Goal: Task Accomplishment & Management: Manage account settings

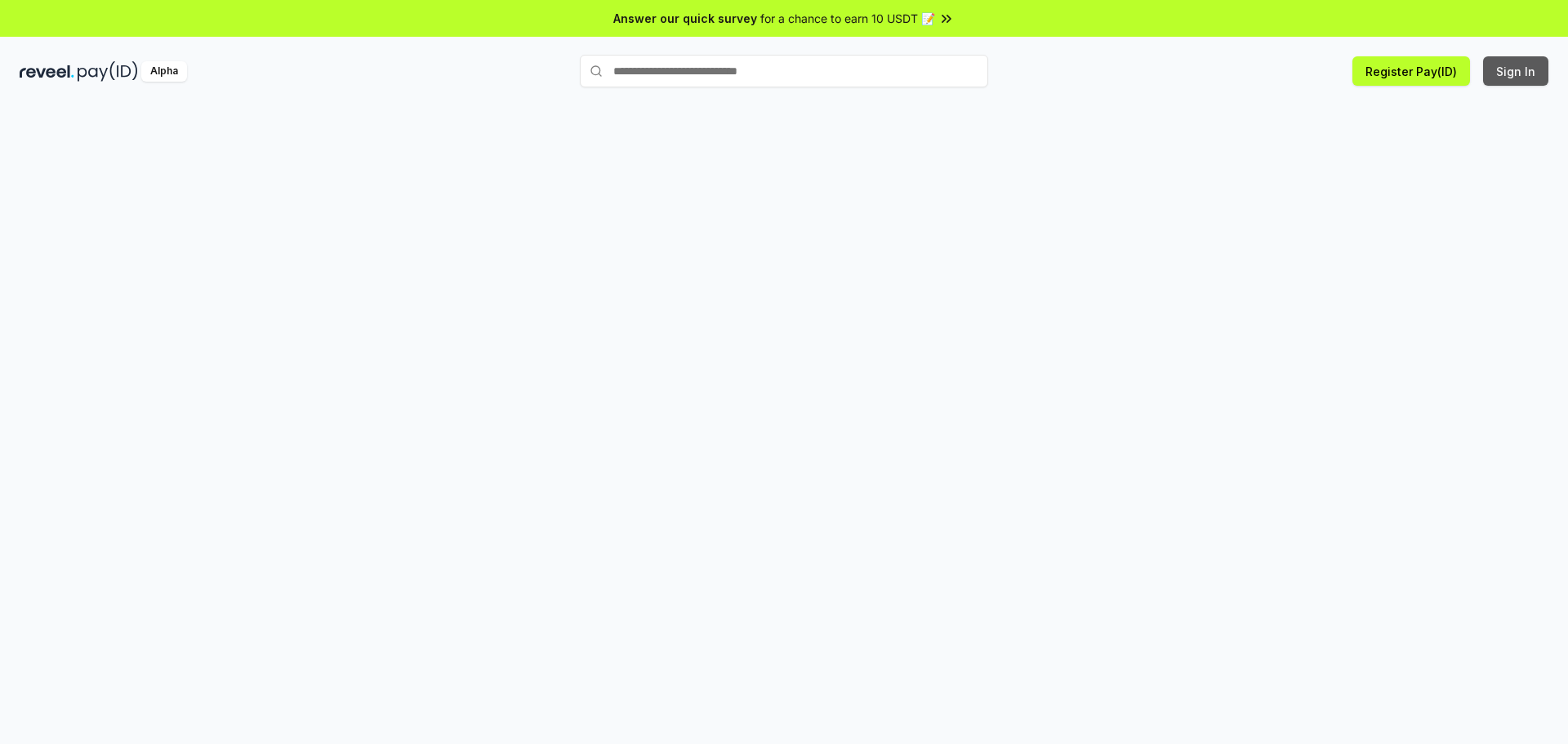
click at [1534, 73] on button "Sign In" at bounding box center [1515, 71] width 66 height 29
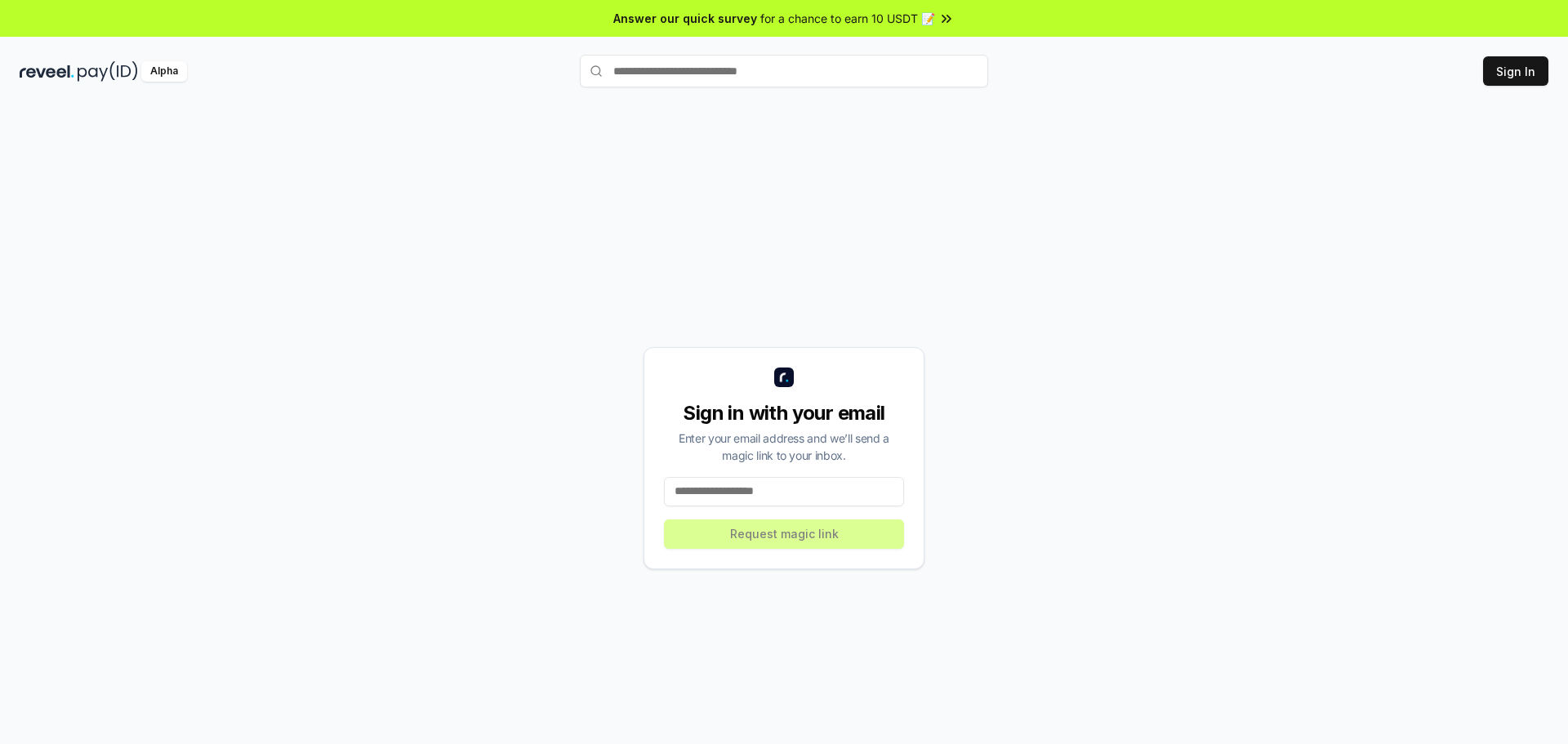
click at [751, 497] on input at bounding box center [784, 491] width 240 height 29
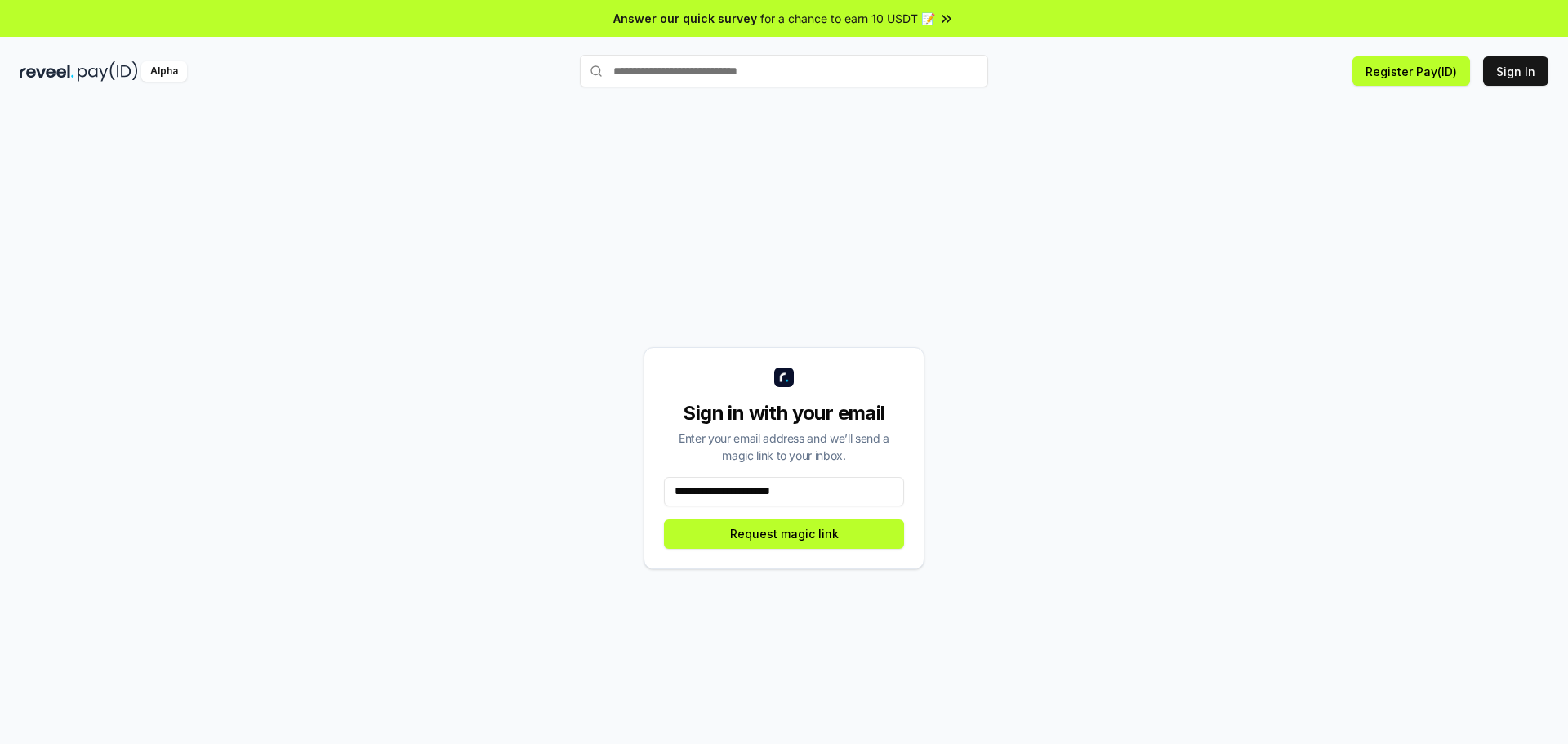
click at [784, 498] on input "**********" at bounding box center [784, 491] width 240 height 29
type input "**********"
click at [787, 523] on button "Request magic link" at bounding box center [784, 534] width 240 height 29
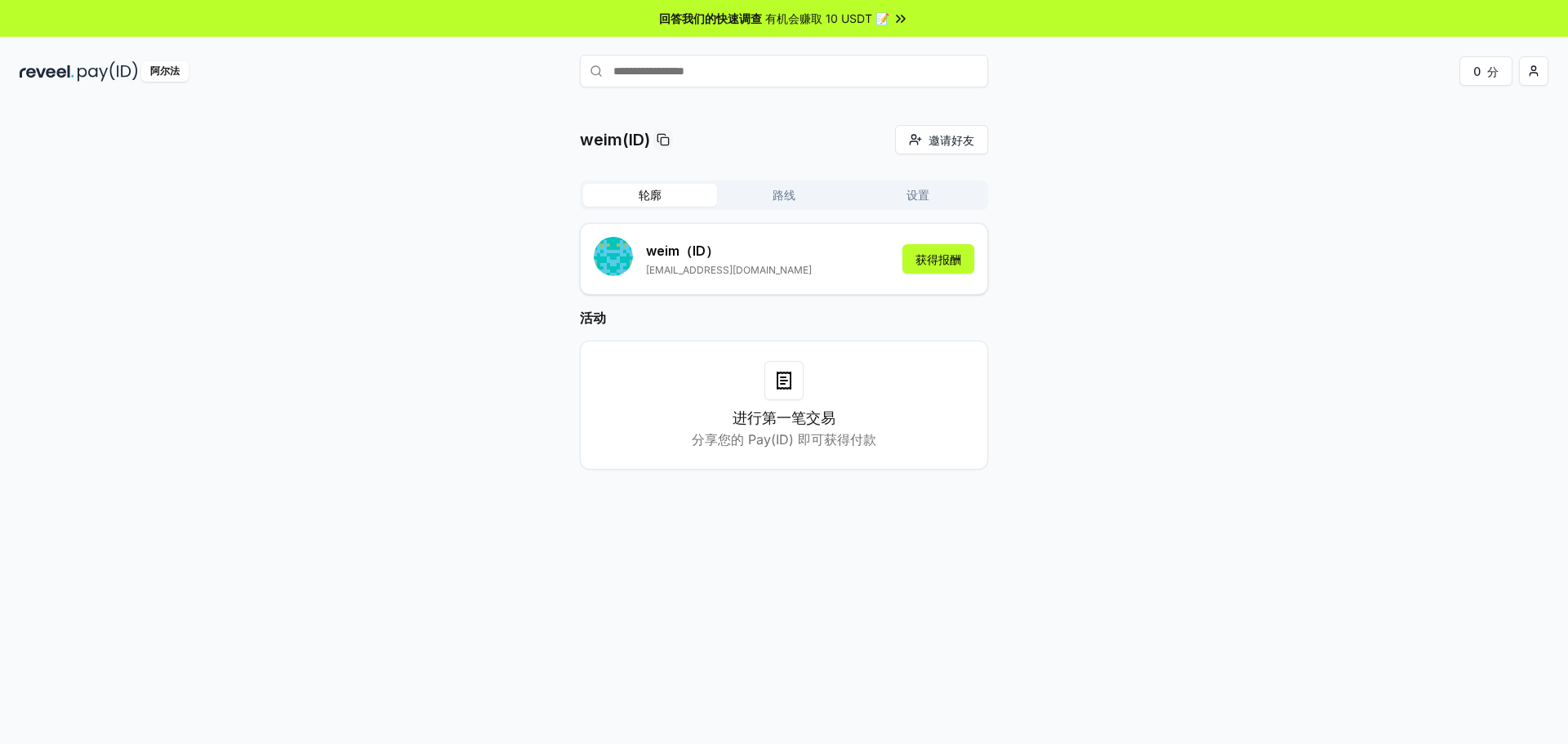
click at [778, 197] on font "路线" at bounding box center [784, 195] width 22 height 14
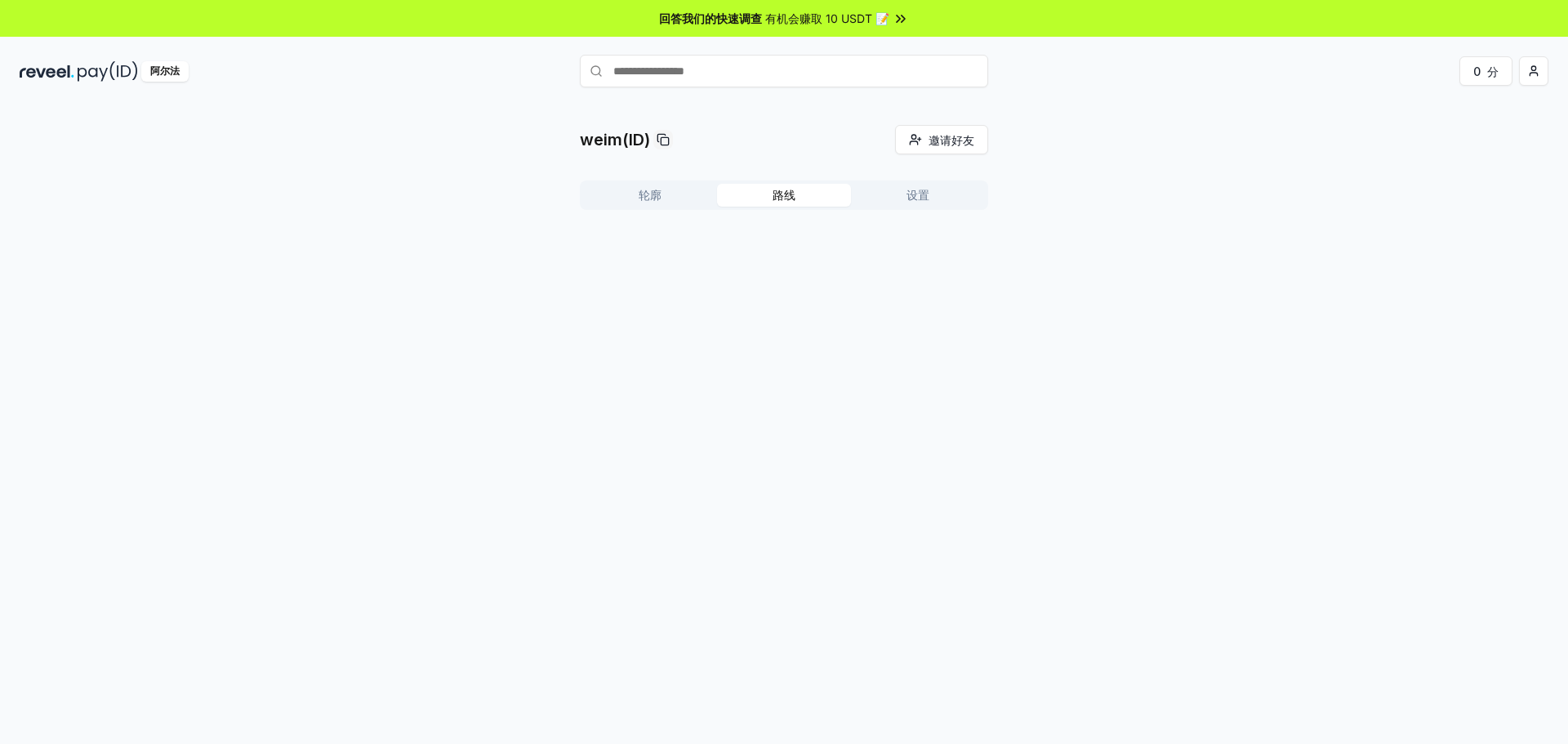
click at [655, 195] on font "轮廓" at bounding box center [650, 195] width 22 height 14
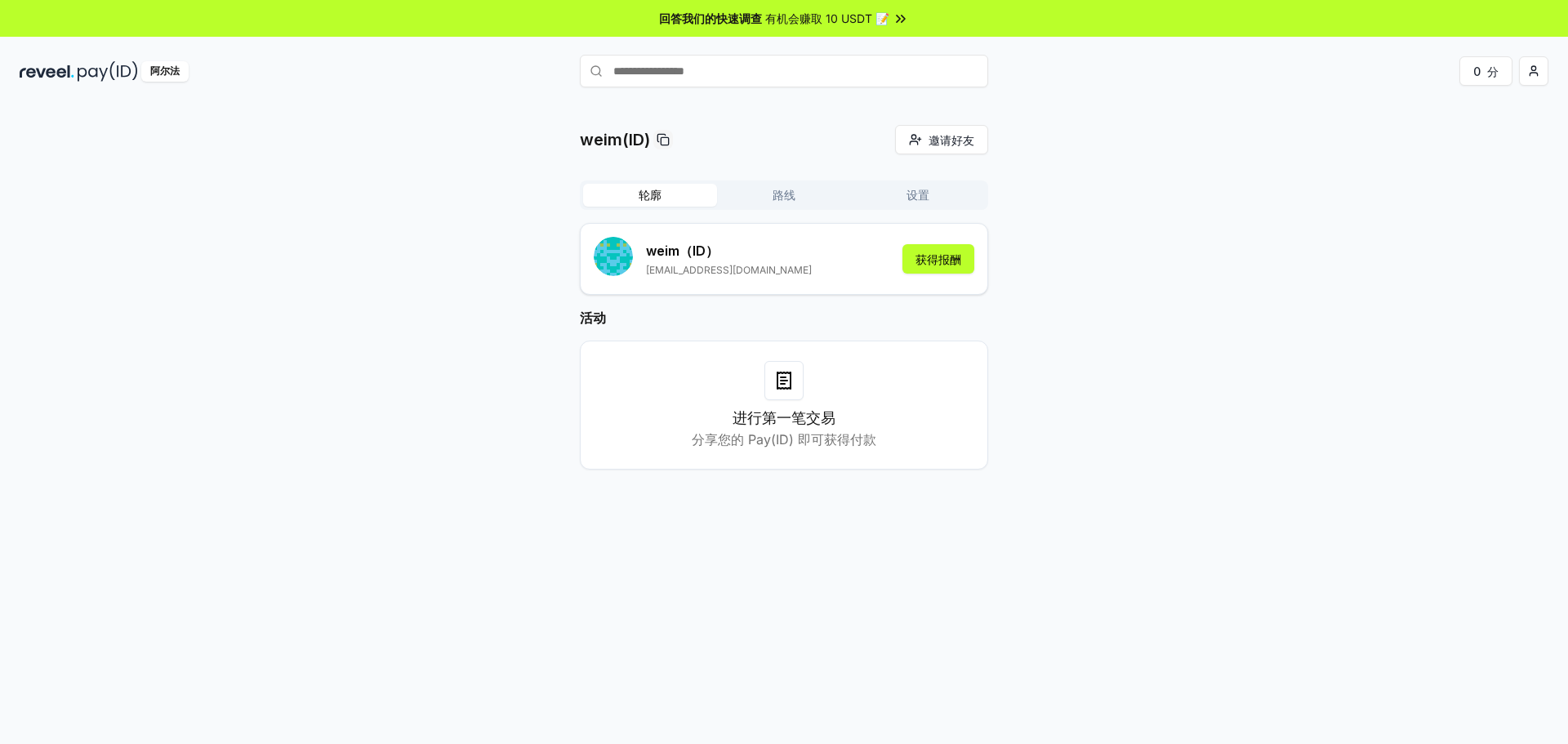
click at [802, 196] on button "路线" at bounding box center [784, 195] width 134 height 22
click at [650, 194] on font "轮廓" at bounding box center [650, 195] width 22 height 14
click at [934, 256] on font "获得报酬" at bounding box center [938, 260] width 46 height 14
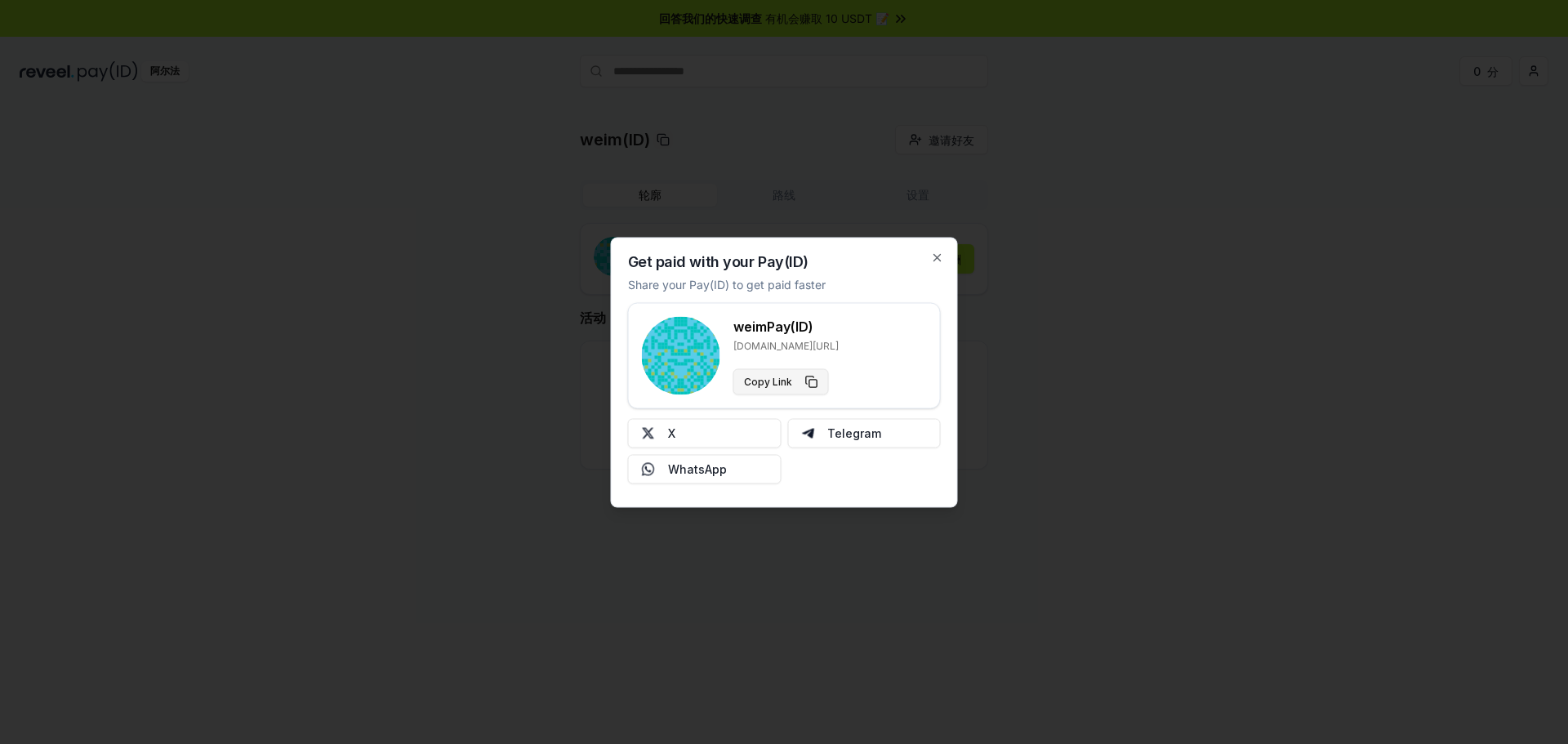
click at [768, 379] on button "Copy Link" at bounding box center [781, 382] width 95 height 26
click at [938, 260] on icon "button" at bounding box center [937, 257] width 13 height 13
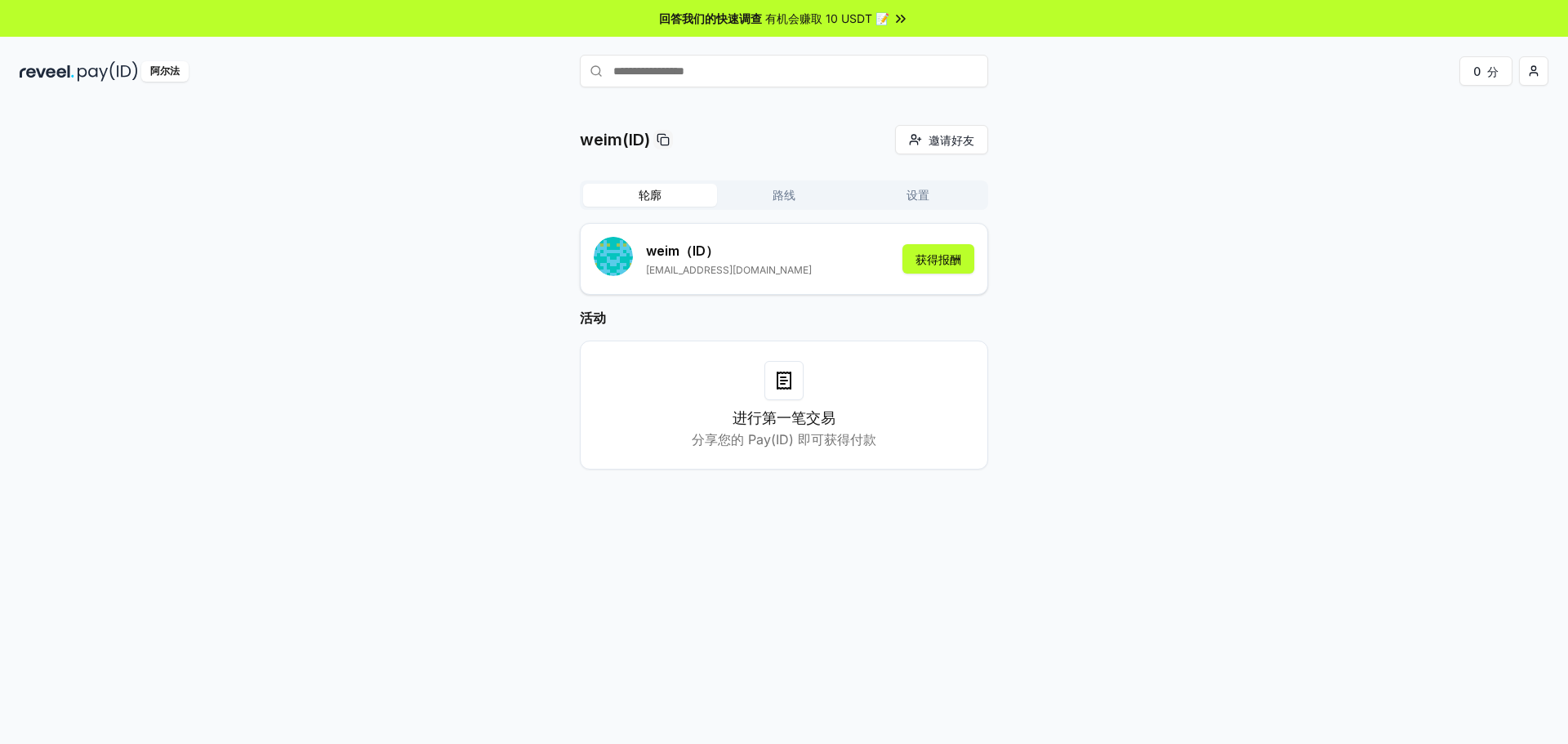
click at [702, 70] on input "text" at bounding box center [784, 71] width 408 height 33
click at [789, 19] on font "有机会赚取 10 USDT 📝" at bounding box center [828, 18] width 125 height 14
click at [1517, 71] on div "0 分" at bounding box center [1293, 71] width 509 height 29
click at [1538, 70] on html "回答我们的快速调查 有机会赚取 10 USDT 📝 阿尔法 0 分 weim(ID) 邀请好友 邀请 轮廓 路线 设置 weim （ID） 185757110…" at bounding box center [784, 372] width 1568 height 744
click at [1424, 155] on div "连接钱包" at bounding box center [1456, 167] width 182 height 27
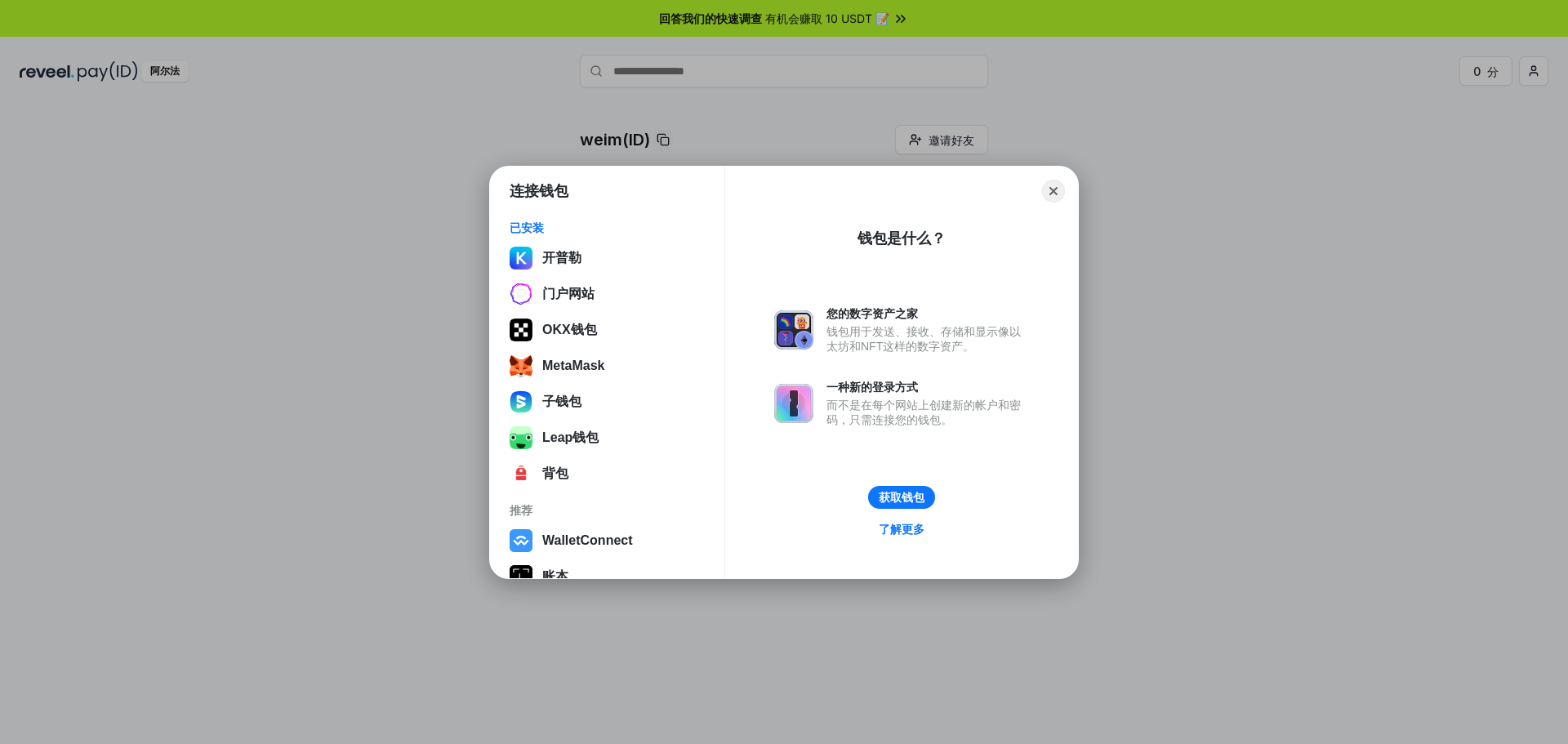
drag, startPoint x: 1394, startPoint y: 229, endPoint x: 1466, endPoint y: 151, distance: 106.2
click at [1395, 229] on div "连接钱包 已安装 开普勒 门户网站 OKX钱包 MetaMask 子钱包 Leap钱包 背包 推荐 WalletConnect 账本 拉比钱包 Coinbas…" at bounding box center [784, 372] width 1894 height 1071
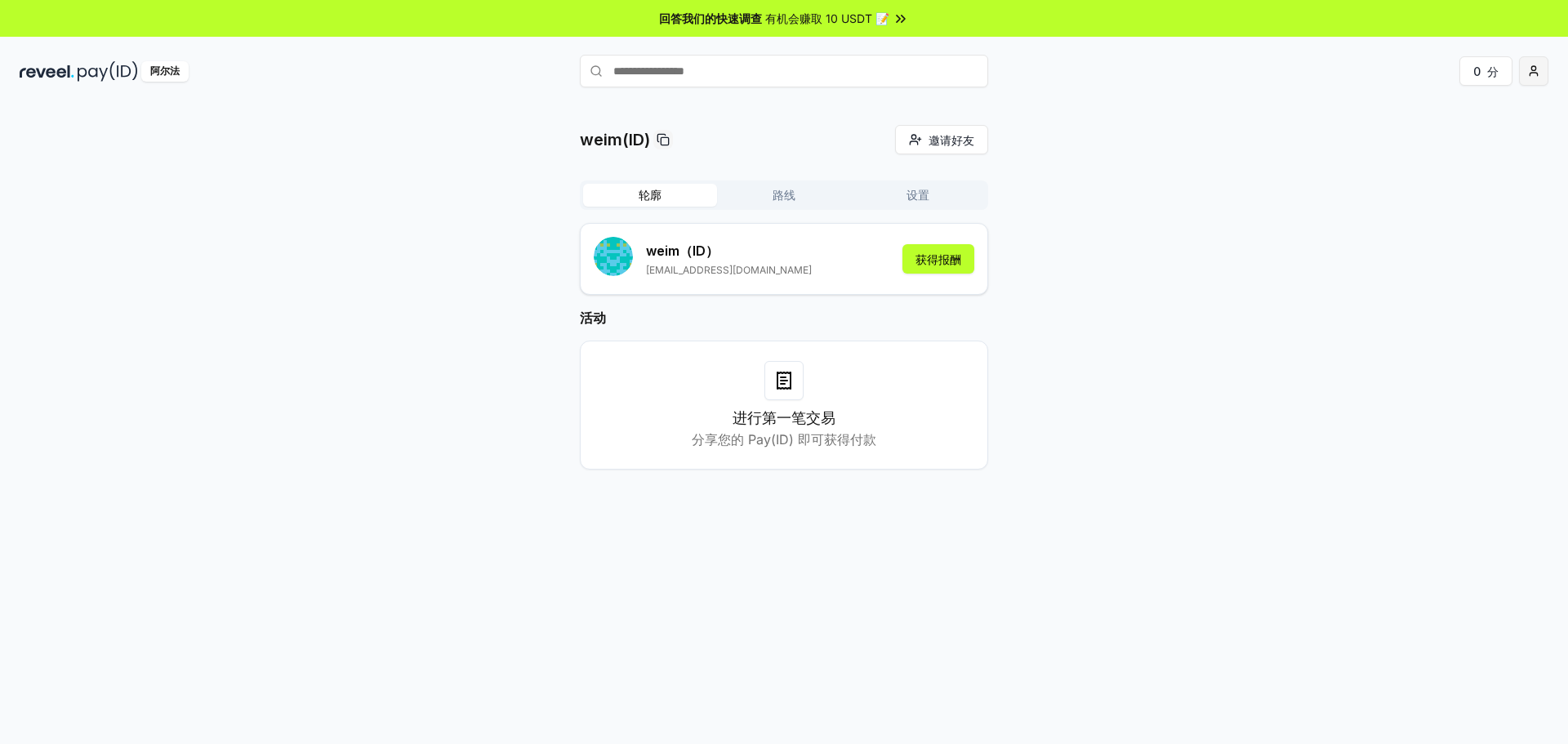
click at [1521, 83] on html "回答我们的快速调查 有机会赚取 10 USDT 📝 阿尔法 0 分 weim(ID) 邀请好友 邀请 轮廓 路线 设置 weim （ID） 185757110…" at bounding box center [784, 372] width 1568 height 744
click at [1441, 132] on font "查看个人资料" at bounding box center [1426, 141] width 68 height 17
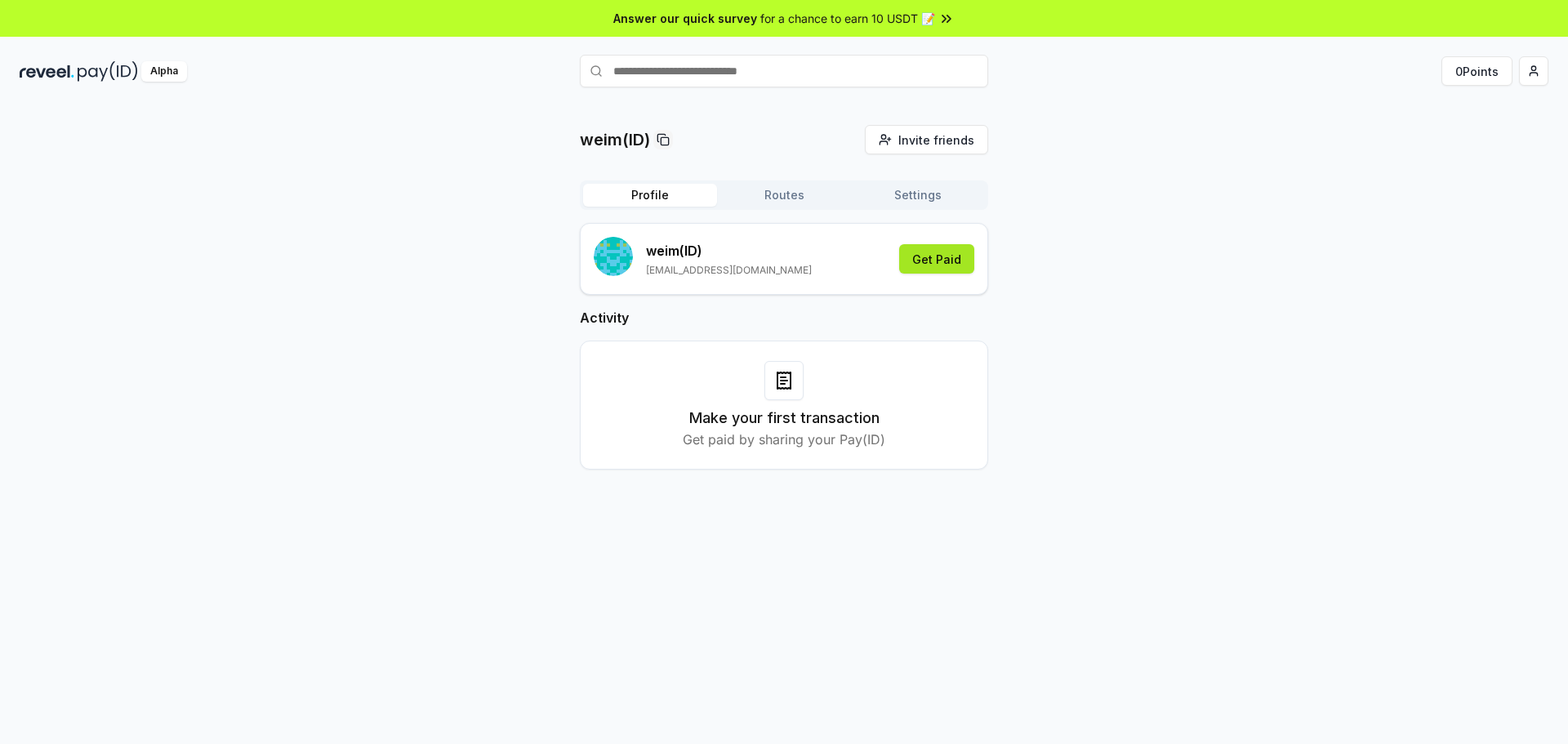
click at [931, 256] on button "Get Paid" at bounding box center [936, 259] width 75 height 29
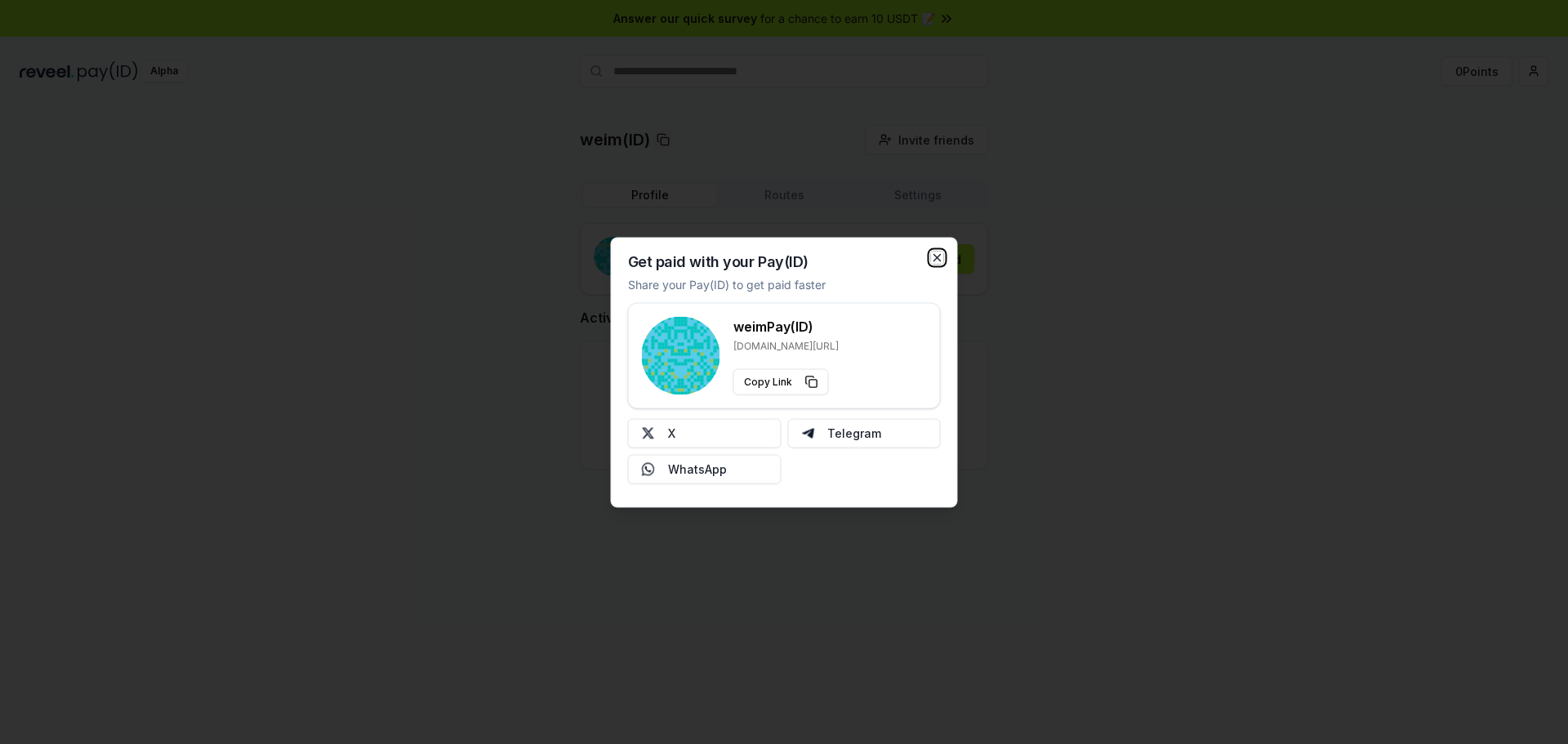
click at [942, 255] on icon "button" at bounding box center [937, 257] width 13 height 13
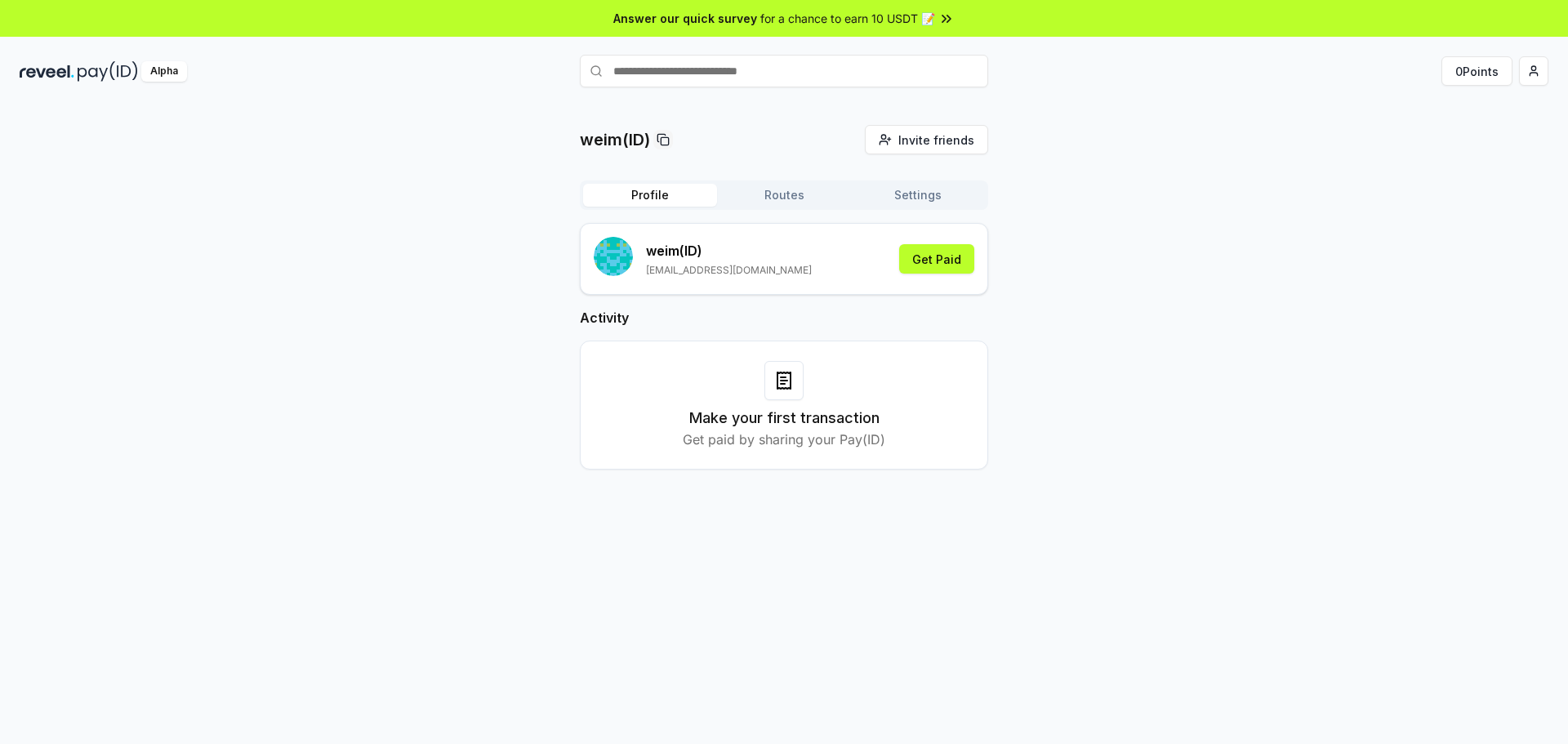
click at [796, 197] on button "Routes" at bounding box center [784, 195] width 134 height 22
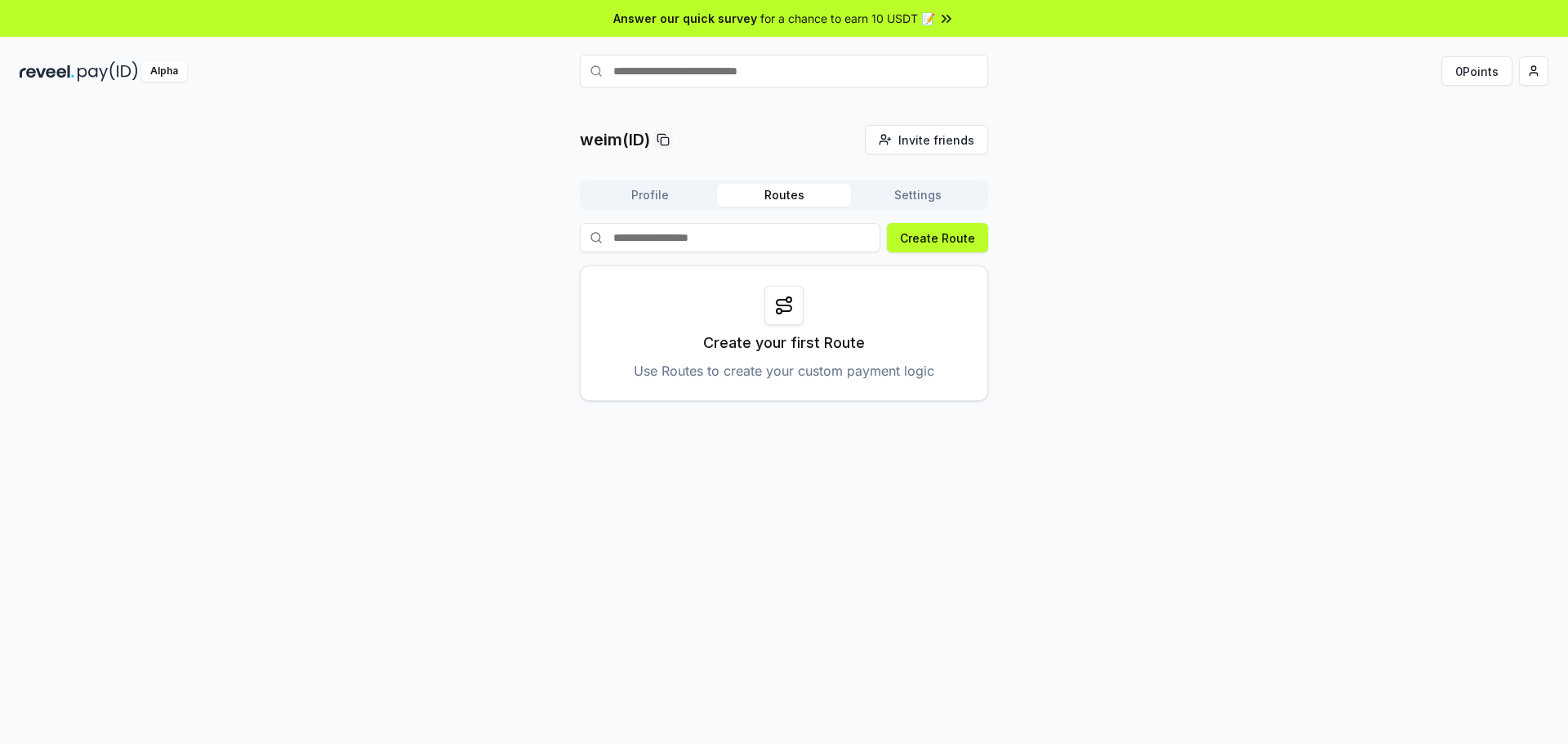
click at [930, 208] on div "Profile Routes Settings" at bounding box center [784, 196] width 408 height 29
click at [950, 202] on button "Settings" at bounding box center [918, 195] width 134 height 22
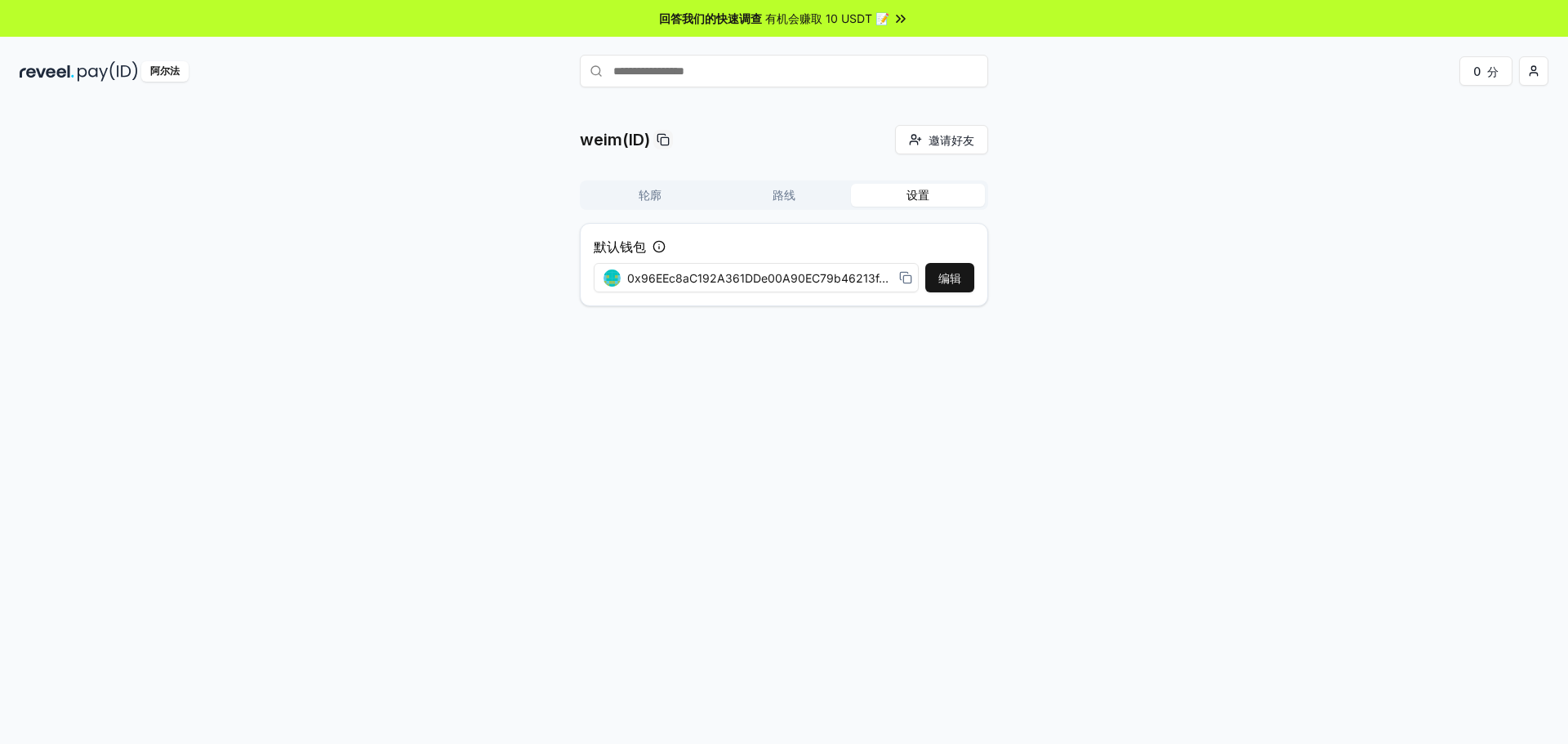
click at [908, 279] on icon at bounding box center [905, 277] width 13 height 13
drag, startPoint x: 750, startPoint y: 281, endPoint x: 528, endPoint y: 243, distance: 225.2
click at [528, 243] on div "weim(ID) 邀请好友 邀请 轮廓 路线 设置 默认钱包 编辑 0x96EEc8aC192A361DDe00A90EC79b46213f410684" at bounding box center [784, 221] width 1528 height 195
click at [671, 295] on div "0x96EEc8aC192A361DDe00A90EC79b46213f410684" at bounding box center [758, 278] width 329 height 36
drag, startPoint x: 628, startPoint y: 276, endPoint x: 868, endPoint y: 275, distance: 240.0
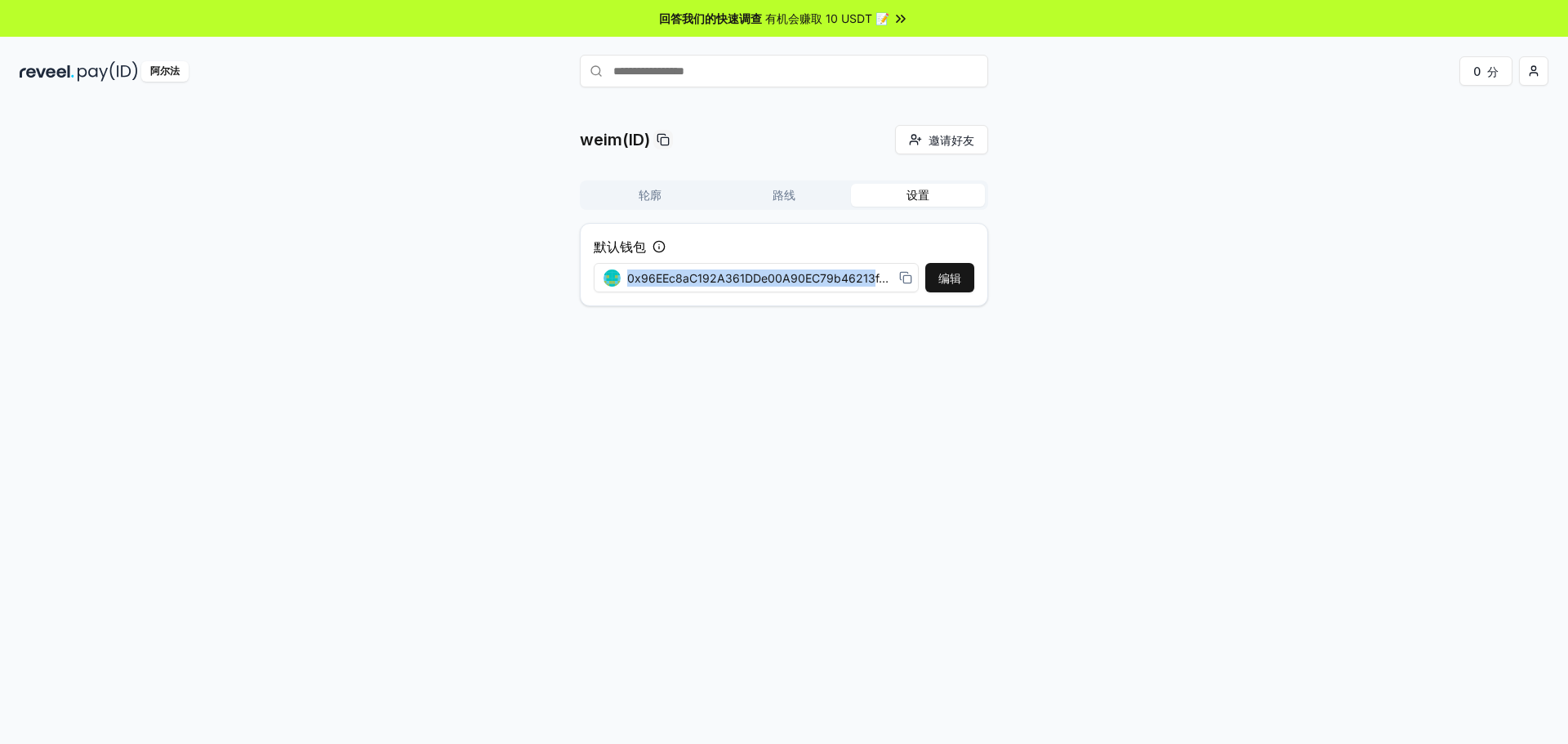
click at [868, 275] on div "0x96EEc8aC192A361DDe00A90EC79b46213f410684" at bounding box center [758, 279] width 309 height 17
click at [663, 241] on icon at bounding box center [658, 247] width 13 height 13
click at [661, 247] on icon at bounding box center [658, 247] width 13 height 13
click at [645, 195] on font "轮廓" at bounding box center [650, 195] width 22 height 14
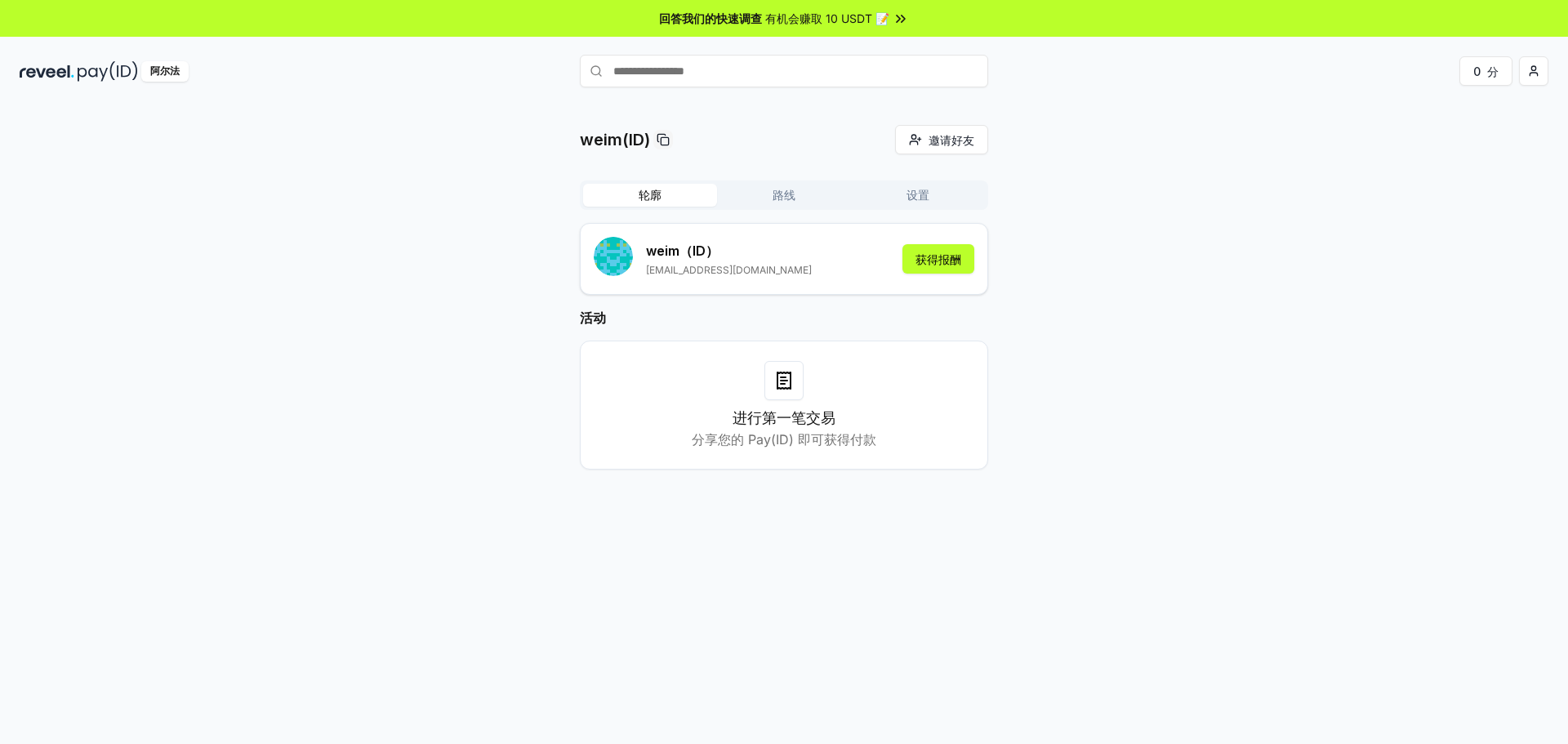
click at [93, 73] on img at bounding box center [108, 72] width 61 height 21
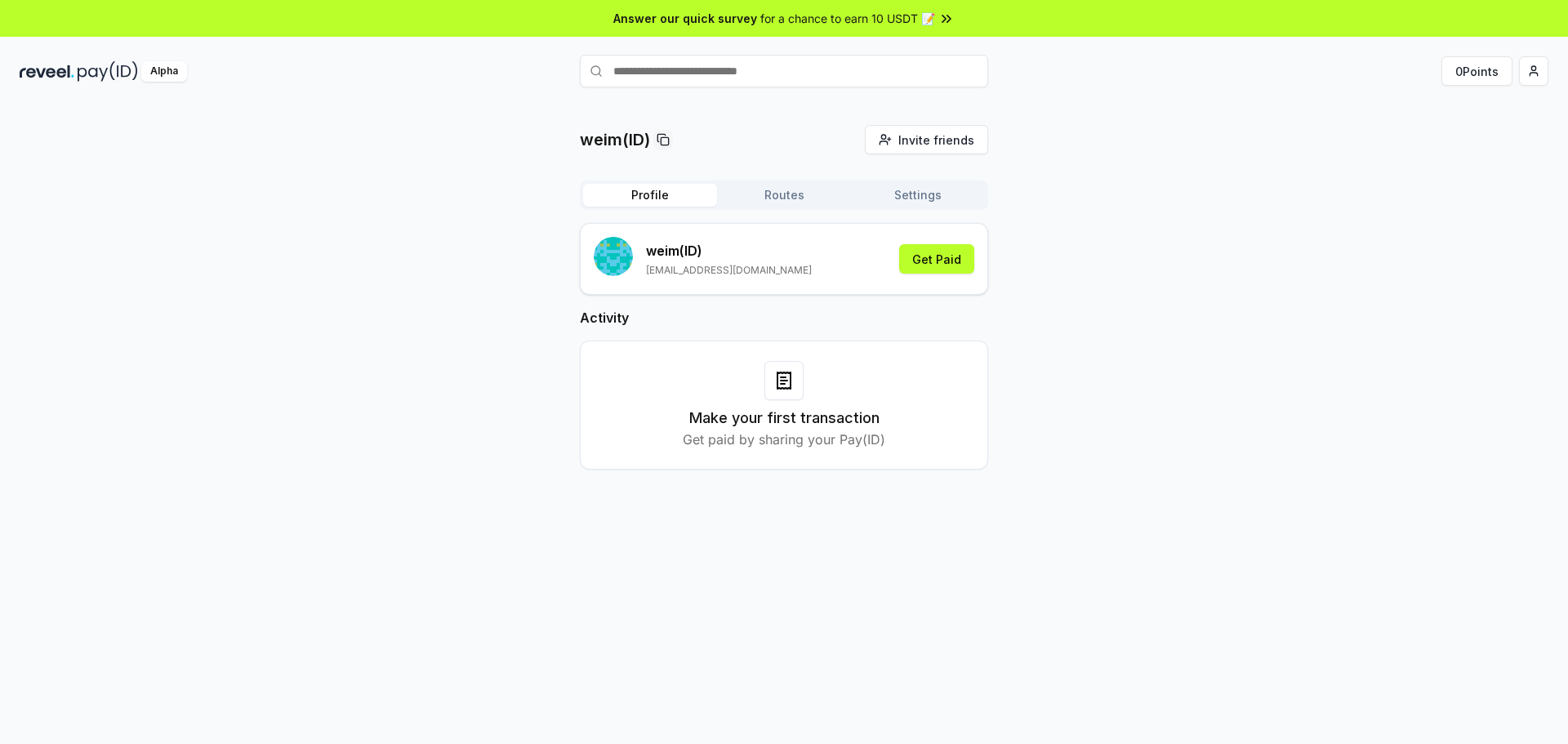
click at [739, 392] on div "Make your first transaction Get paid by sharing your Pay(ID)" at bounding box center [784, 405] width 368 height 88
click at [778, 191] on button "Routes" at bounding box center [784, 195] width 134 height 22
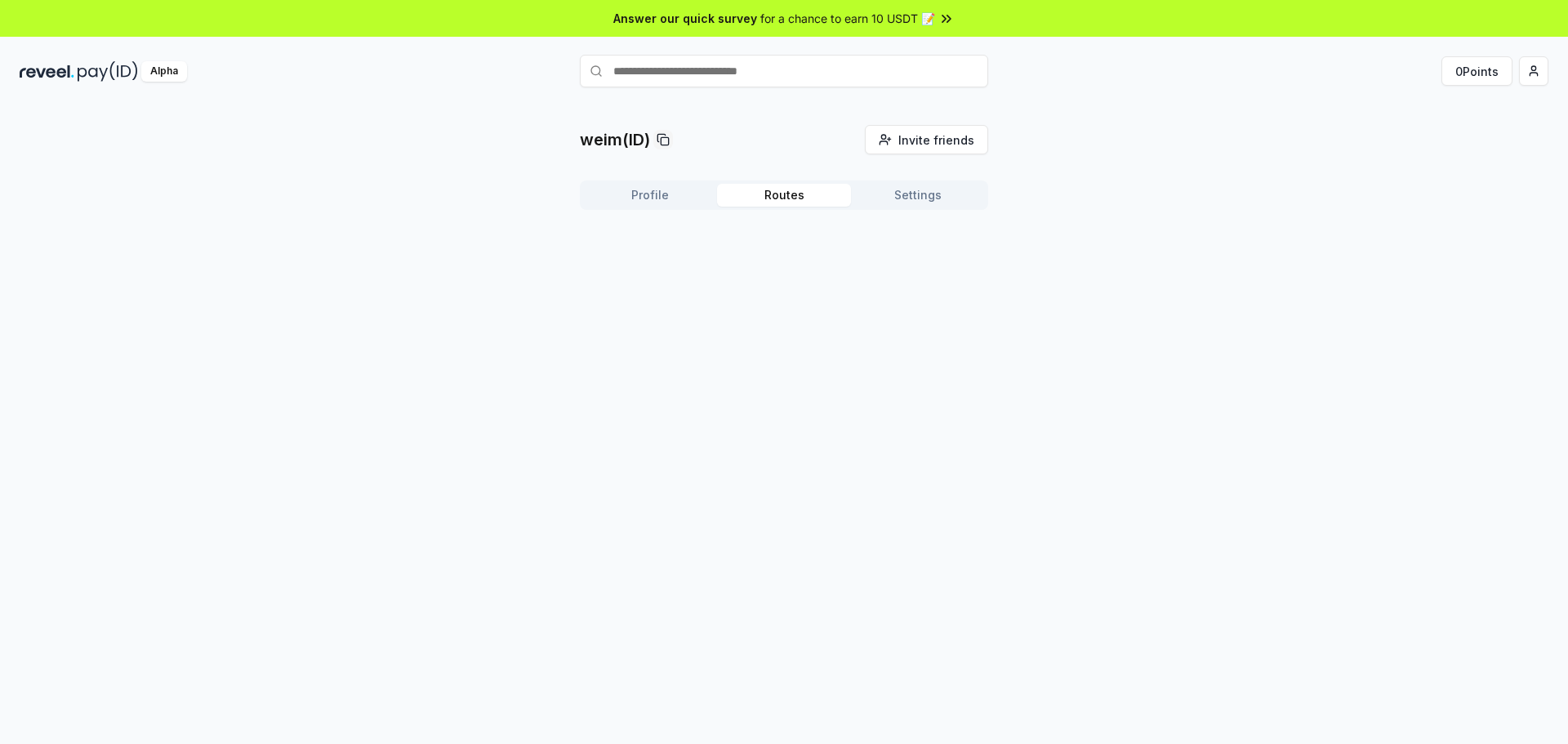
click at [650, 192] on button "Profile" at bounding box center [650, 195] width 134 height 22
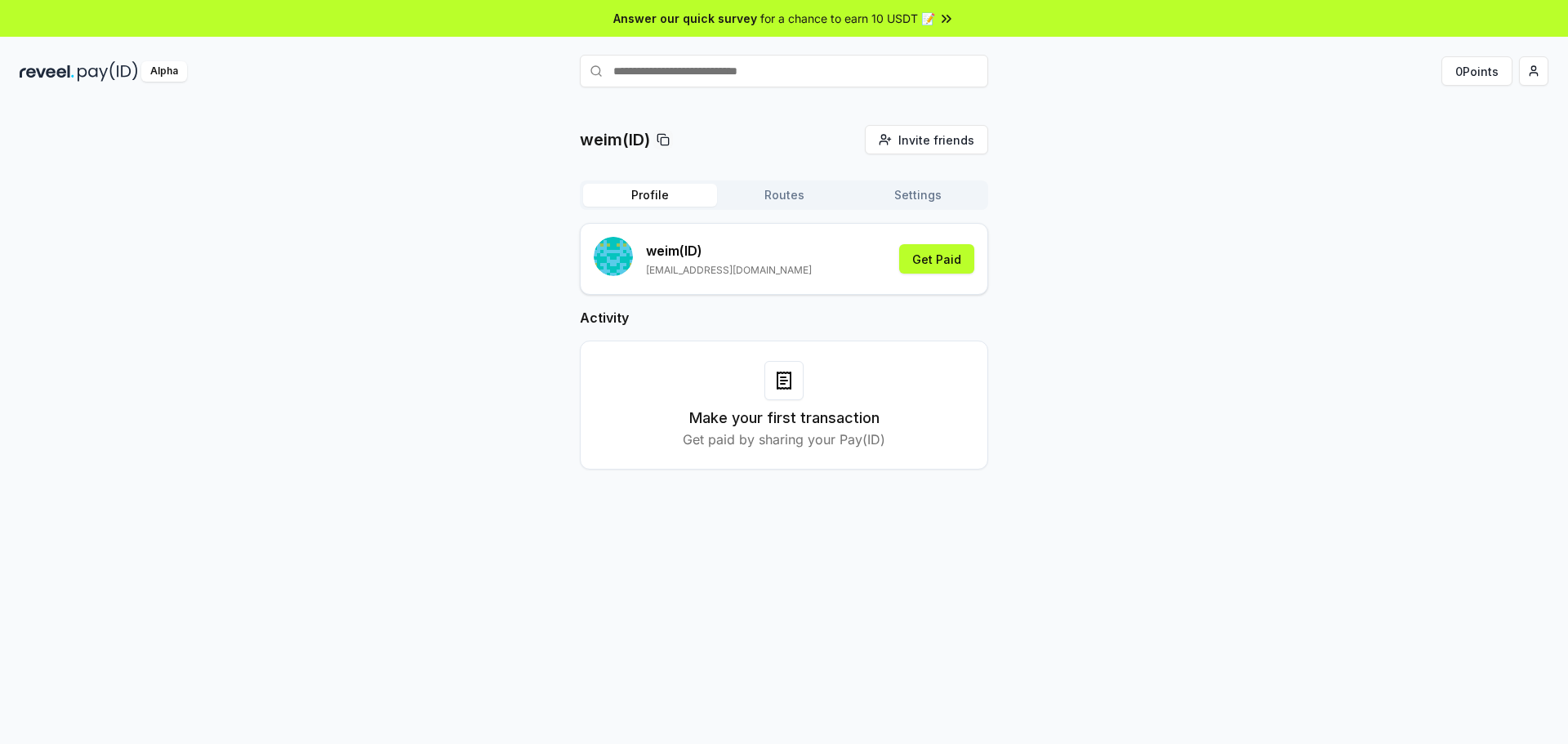
click at [662, 137] on icon at bounding box center [662, 139] width 13 height 13
click at [917, 132] on span "Invite friends" at bounding box center [937, 140] width 76 height 17
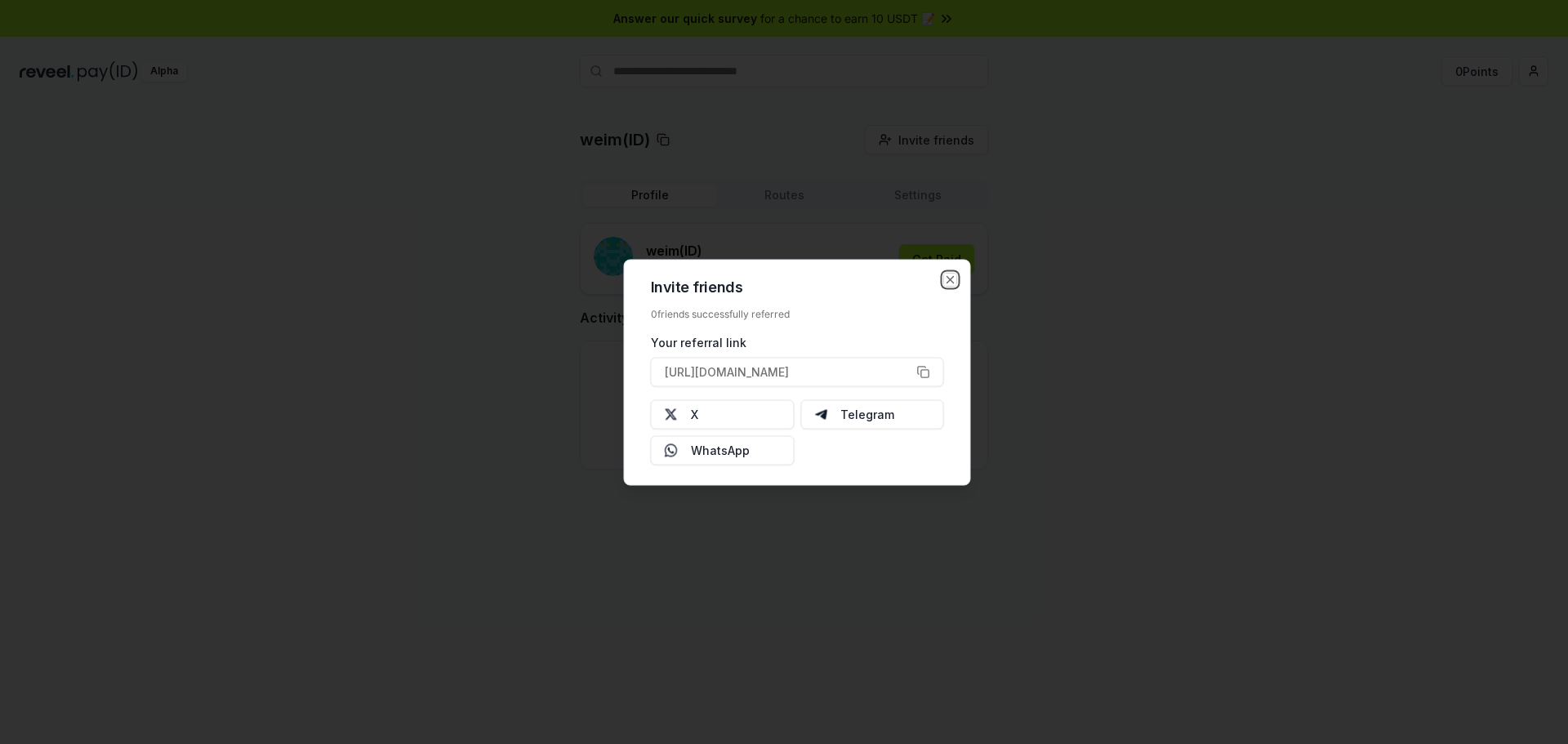
click at [955, 280] on icon "button" at bounding box center [950, 279] width 13 height 13
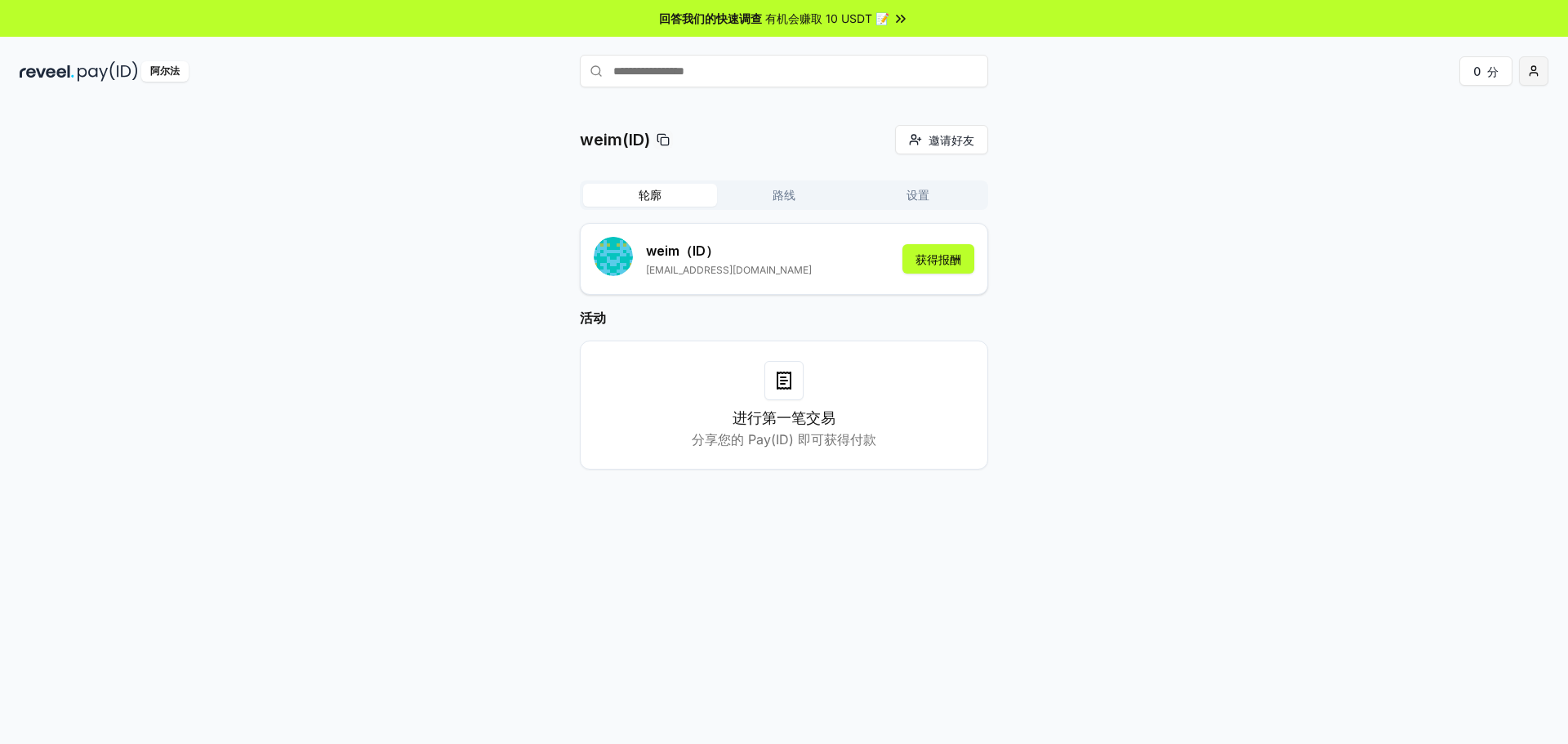
click at [1529, 74] on html "回答我们的快速调查 有机会赚取 10 USDT 📝 阿尔法 0 分 weim(ID) 邀请好友 邀请 轮廓 路线 设置 weim （ID） 185757110…" at bounding box center [784, 372] width 1568 height 744
click at [1467, 142] on div "查看个人资料" at bounding box center [1456, 140] width 182 height 27
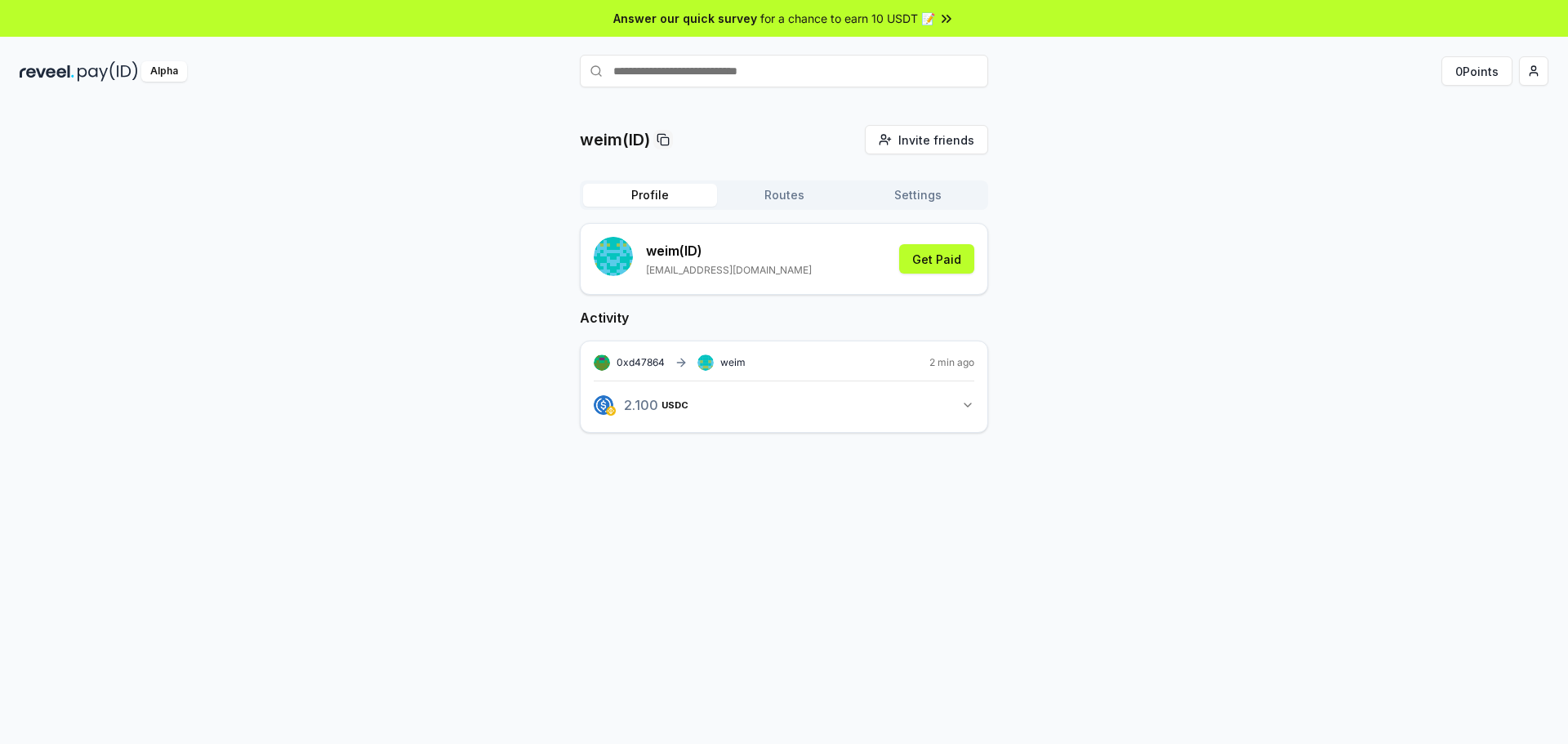
click at [969, 416] on button "2.100 USDC 2.1 USDC" at bounding box center [784, 405] width 381 height 28
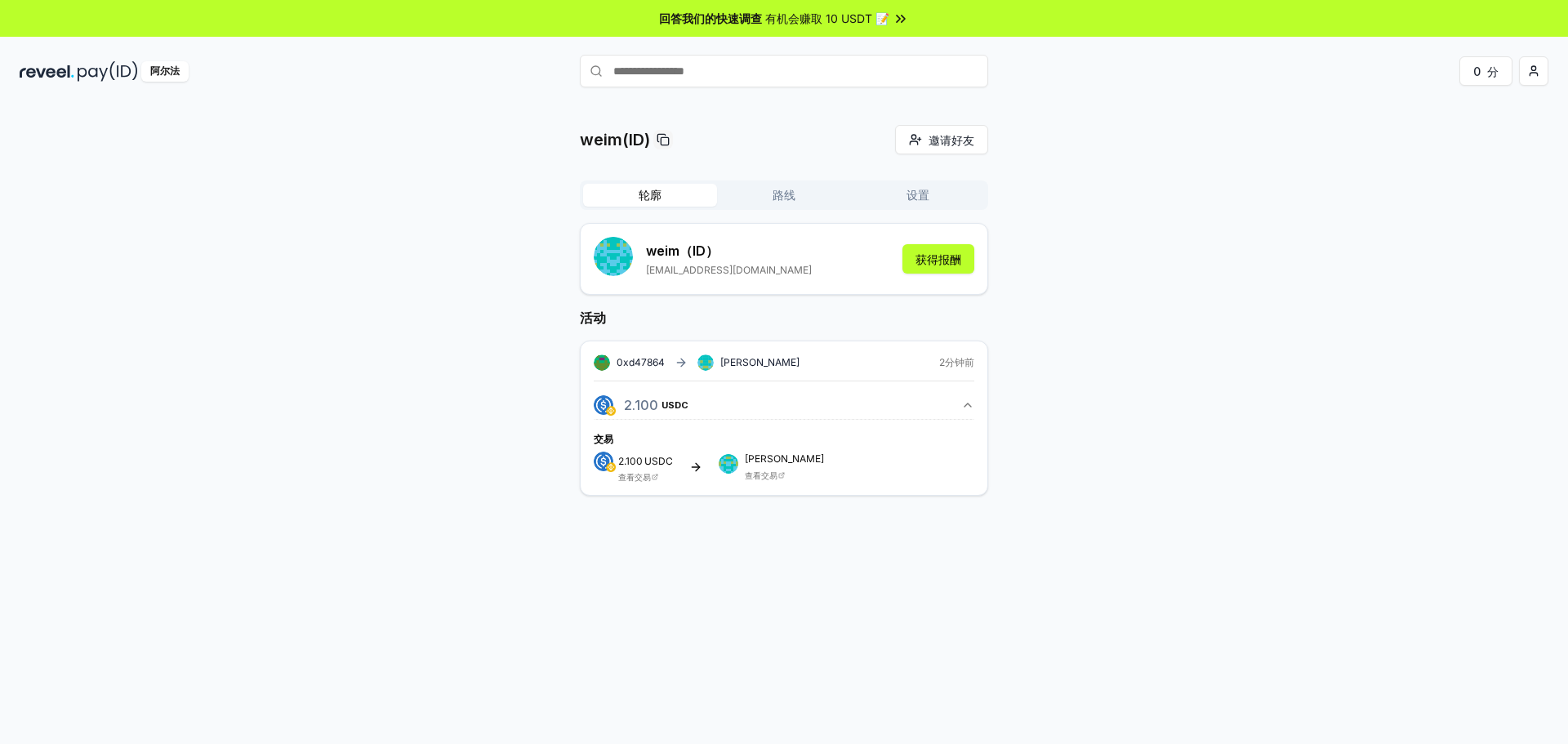
click at [791, 190] on font "路线" at bounding box center [784, 195] width 22 height 14
click at [656, 199] on font "轮廓" at bounding box center [650, 195] width 22 height 14
click at [688, 400] on font "USDC" at bounding box center [681, 405] width 27 height 11
click at [698, 68] on input "text" at bounding box center [784, 71] width 408 height 33
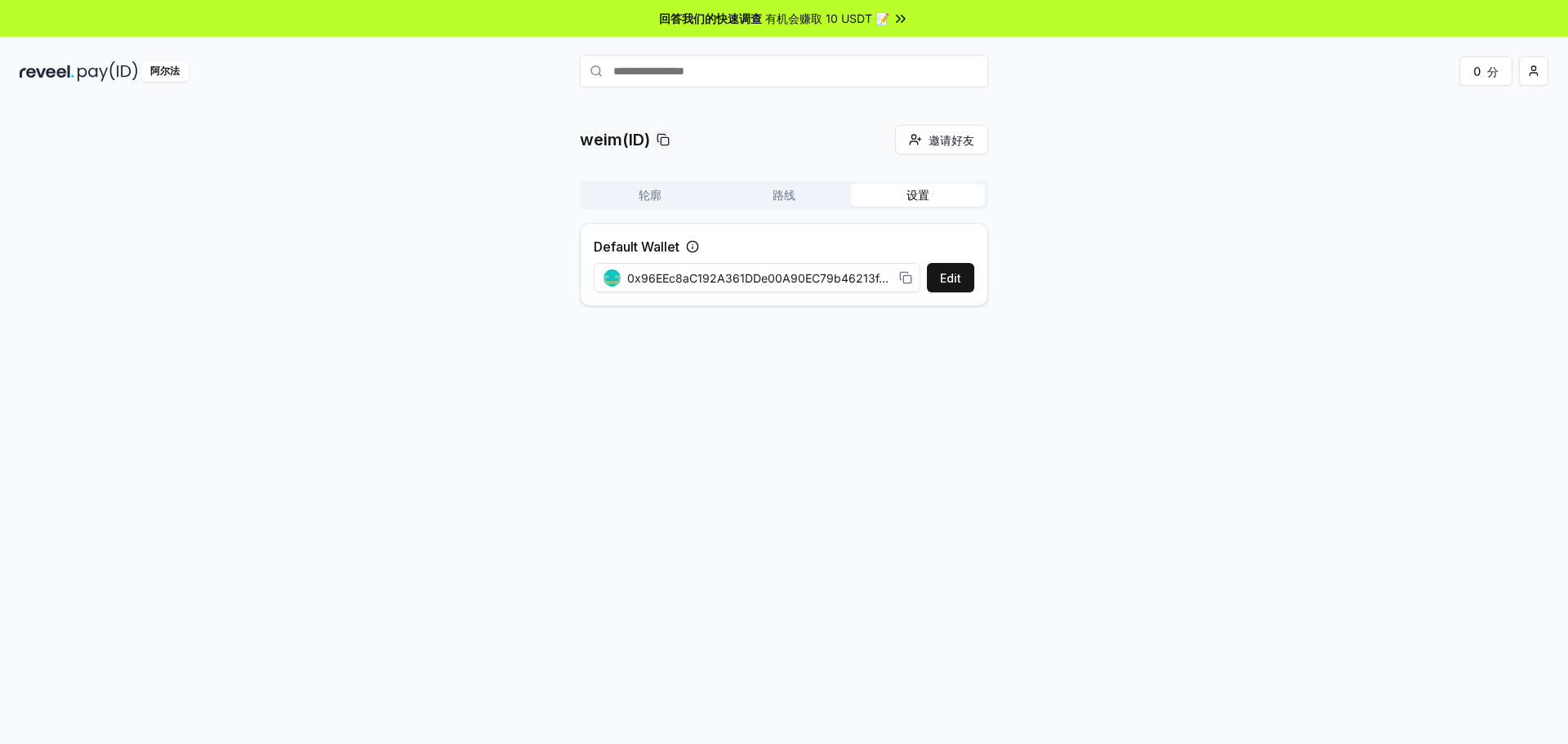
click at [896, 198] on button "设置" at bounding box center [918, 195] width 134 height 22
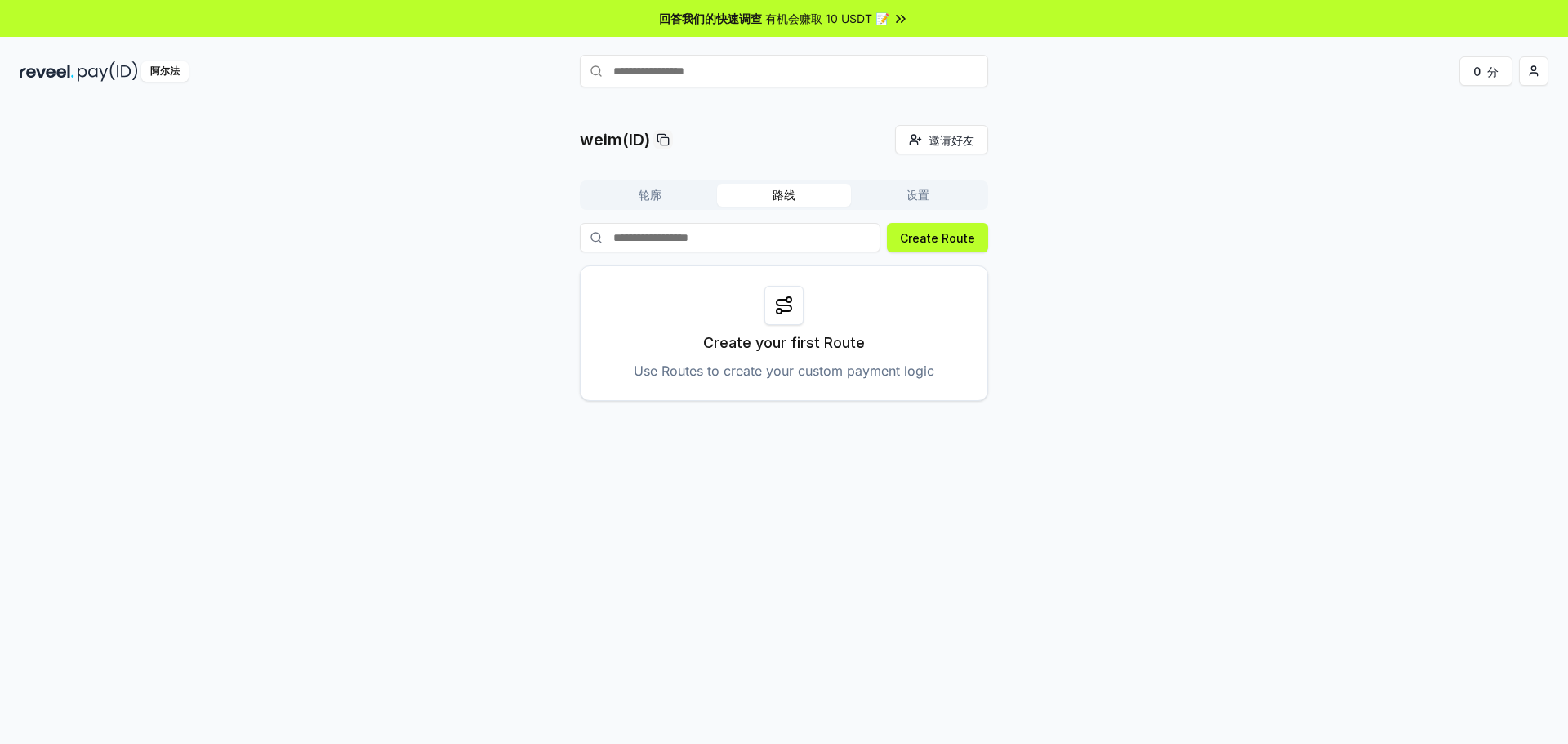
click at [752, 196] on button "路线" at bounding box center [784, 195] width 134 height 22
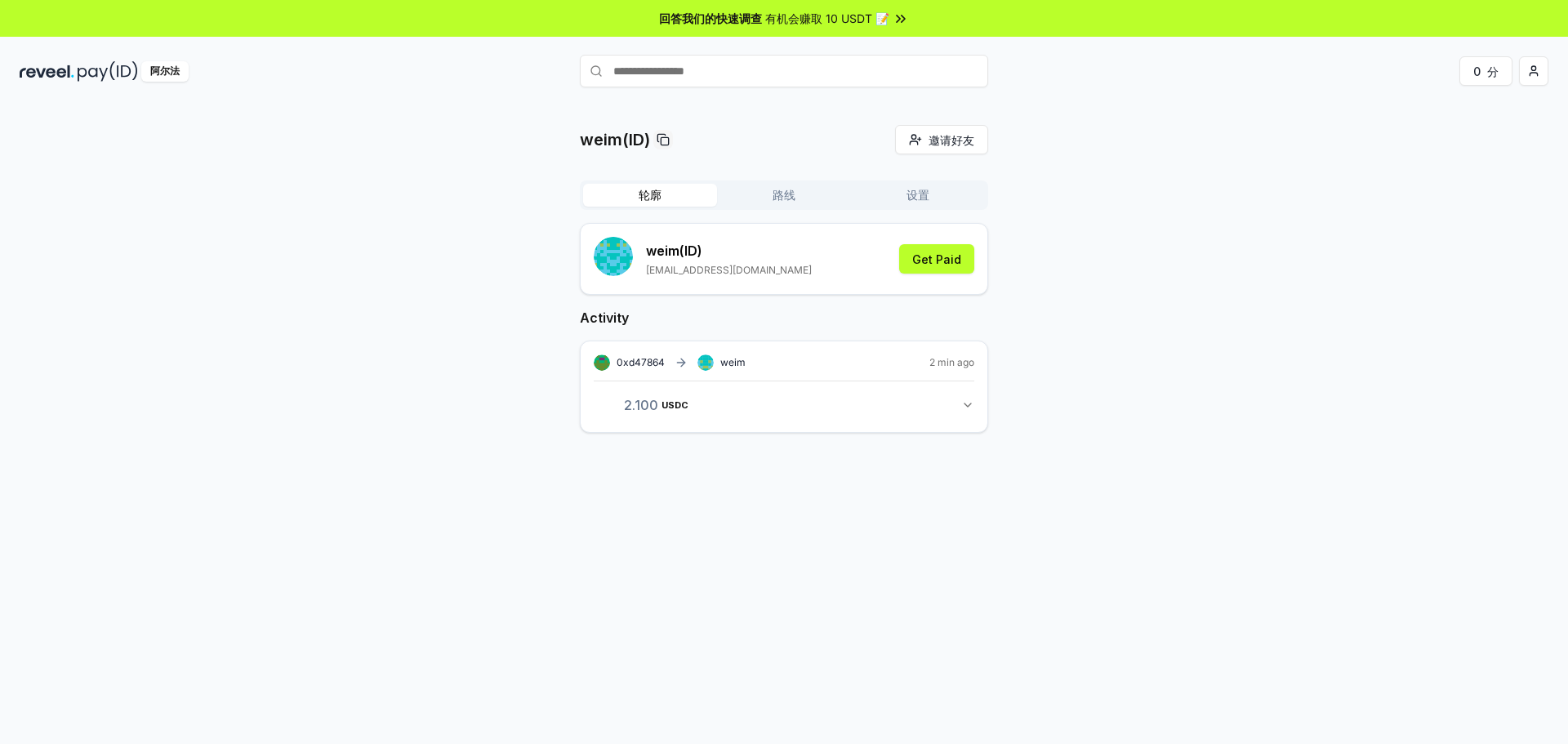
click at [662, 204] on button "轮廓" at bounding box center [650, 195] width 134 height 22
click at [1544, 64] on html "回答我们的快速调查 有机会赚取 10 USDT 📝 阿尔法 0 分 weim(ID) 邀请好友 邀请 轮廓 路线 设置 weim （ID） [EMAIL_AD…" at bounding box center [784, 372] width 1568 height 744
click at [1022, 491] on html "回答我们的快速调查 有机会赚取 10 USDT 📝 阿尔法 0 分 weim(ID) 邀请好友 邀请 轮廓 路线 设置 weim （ID） [EMAIL_AD…" at bounding box center [784, 372] width 1568 height 744
click at [691, 401] on button "2.100 USDC 2.1 USDC" at bounding box center [784, 405] width 381 height 28
